Goal: Contribute content

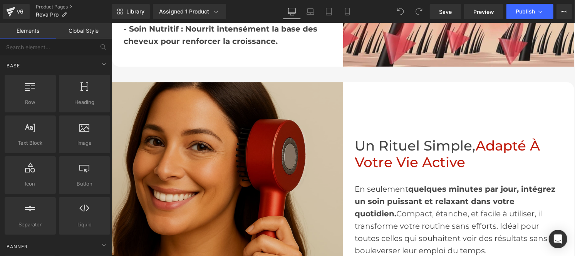
scroll to position [1198, 0]
click at [231, 163] on img at bounding box center [227, 197] width 231 height 231
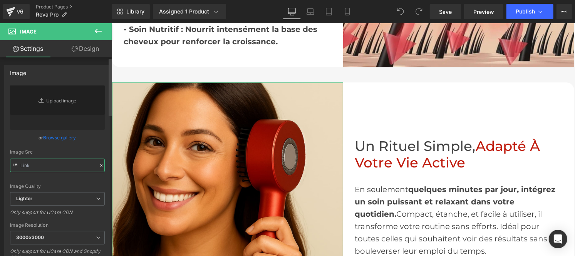
click at [66, 168] on input "text" at bounding box center [57, 165] width 95 height 13
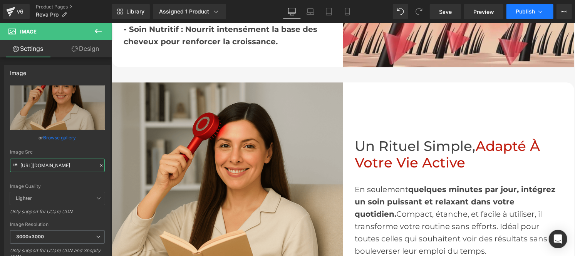
type input "[URL][DOMAIN_NAME]"
click at [526, 14] on span "Publish" at bounding box center [525, 11] width 19 height 6
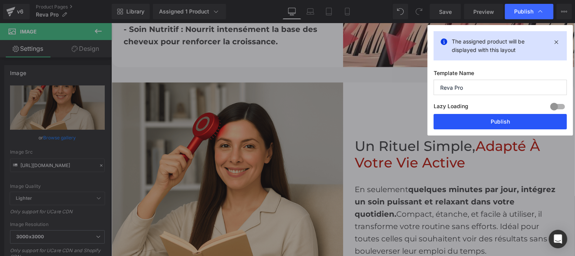
click at [491, 123] on button "Publish" at bounding box center [500, 121] width 133 height 15
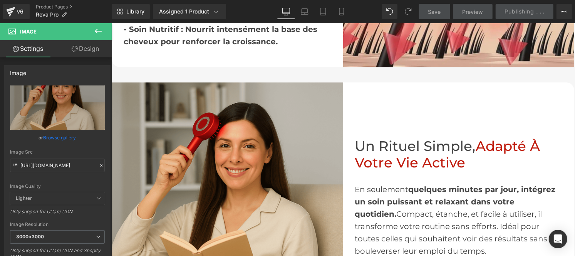
scroll to position [3123, 0]
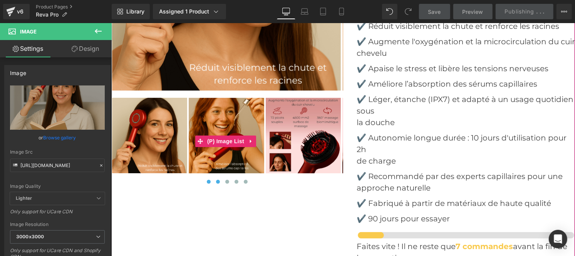
click at [217, 179] on span at bounding box center [218, 181] width 4 height 4
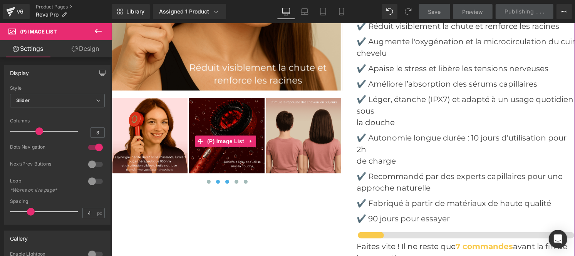
click at [226, 179] on span at bounding box center [227, 181] width 4 height 4
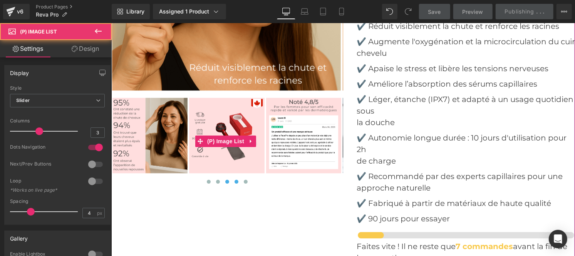
click at [231, 178] on button at bounding box center [235, 182] width 9 height 8
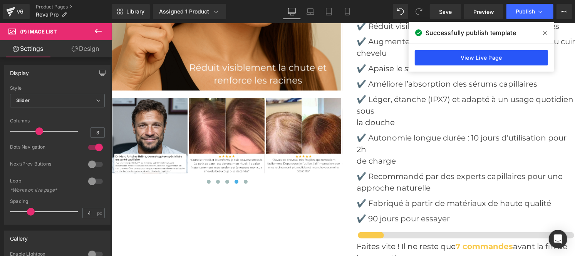
click at [468, 58] on link "View Live Page" at bounding box center [481, 57] width 133 height 15
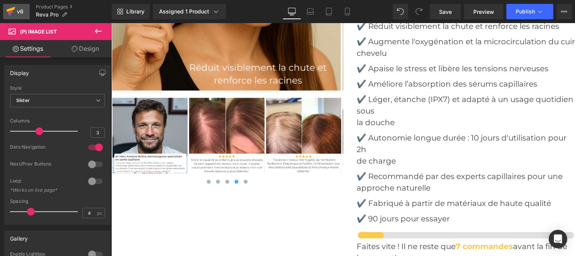
click at [20, 10] on div "v6" at bounding box center [20, 12] width 10 height 10
